Goal: Information Seeking & Learning: Check status

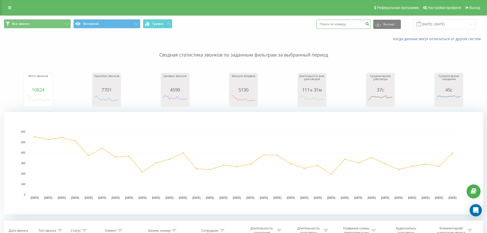
click at [344, 20] on input at bounding box center [344, 24] width 54 height 9
paste input "7003774040"
type input "7003774040"
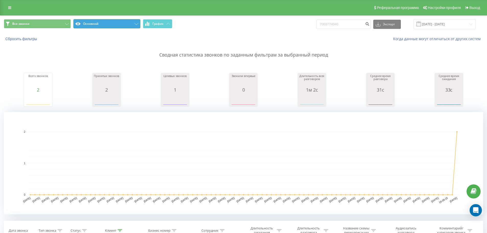
click at [103, 21] on button "Основной" at bounding box center [106, 23] width 67 height 9
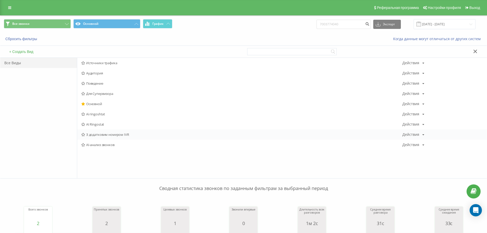
click at [104, 134] on span "З додатковим номером IVR" at bounding box center [241, 135] width 321 height 4
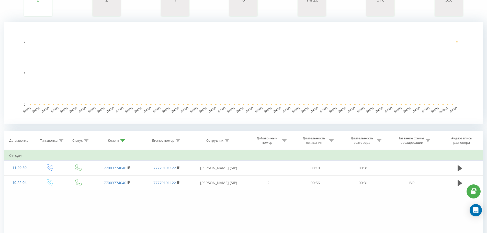
scroll to position [128, 0]
